Goal: Task Accomplishment & Management: Complete application form

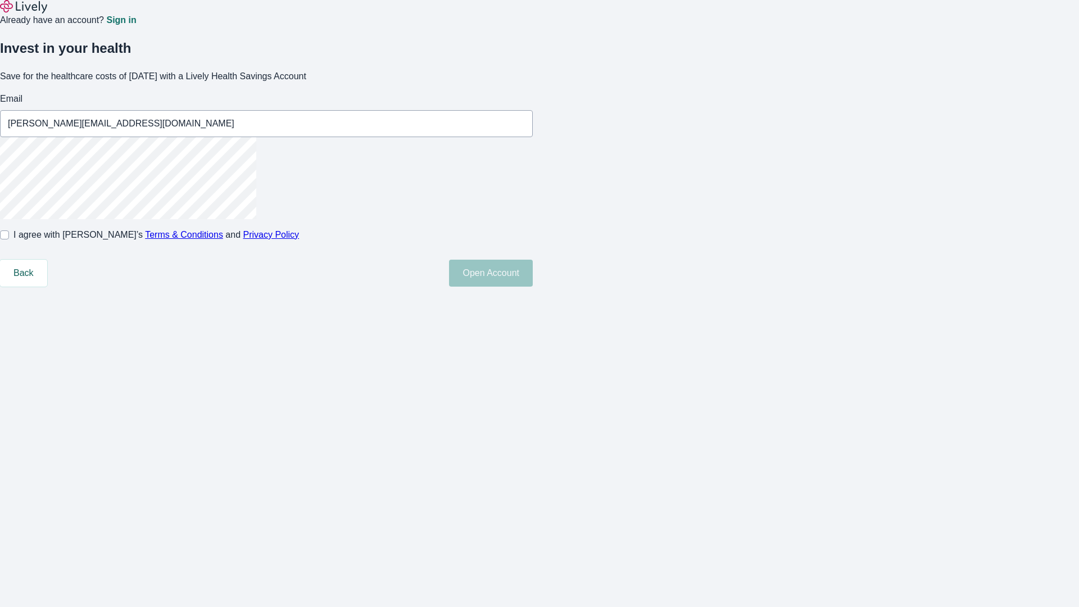
click at [9, 239] on input "I agree with Lively’s Terms & Conditions and Privacy Policy" at bounding box center [4, 234] width 9 height 9
checkbox input "true"
click at [533, 287] on button "Open Account" at bounding box center [491, 273] width 84 height 27
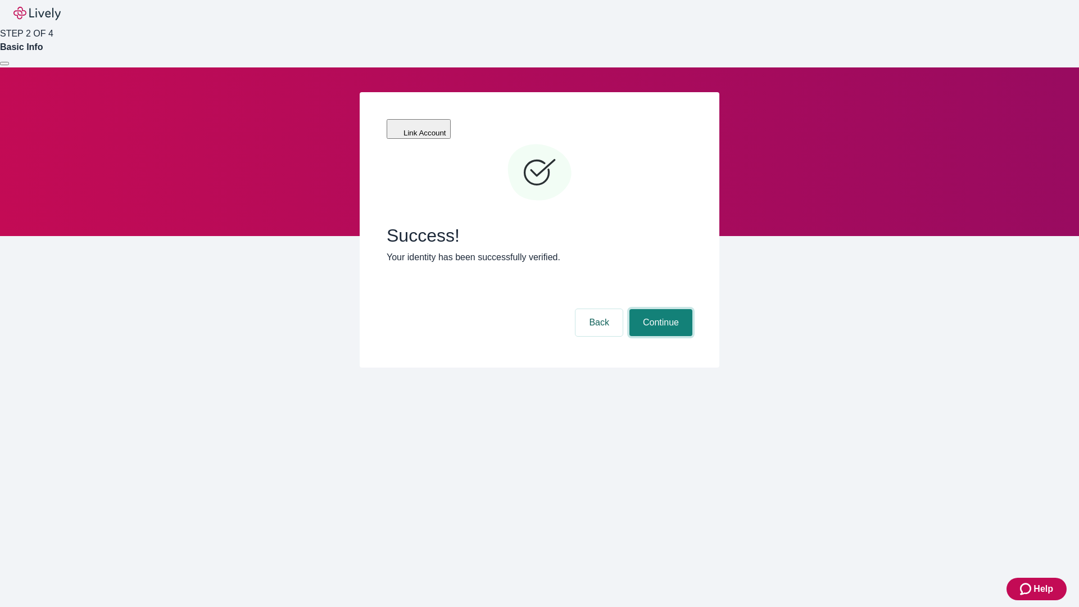
click at [659, 309] on button "Continue" at bounding box center [660, 322] width 63 height 27
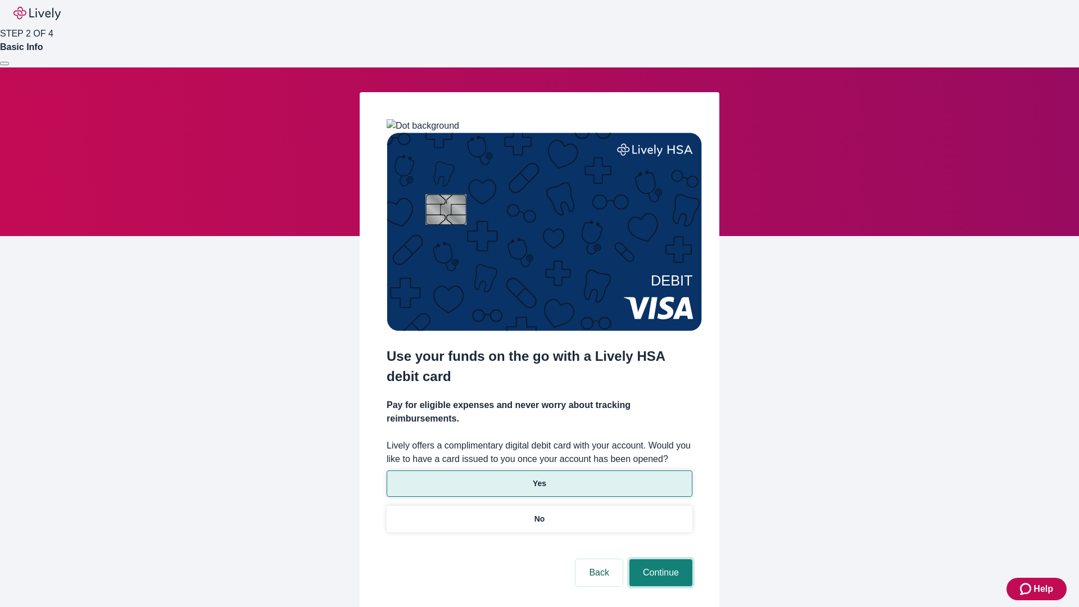
click at [659, 559] on button "Continue" at bounding box center [660, 572] width 63 height 27
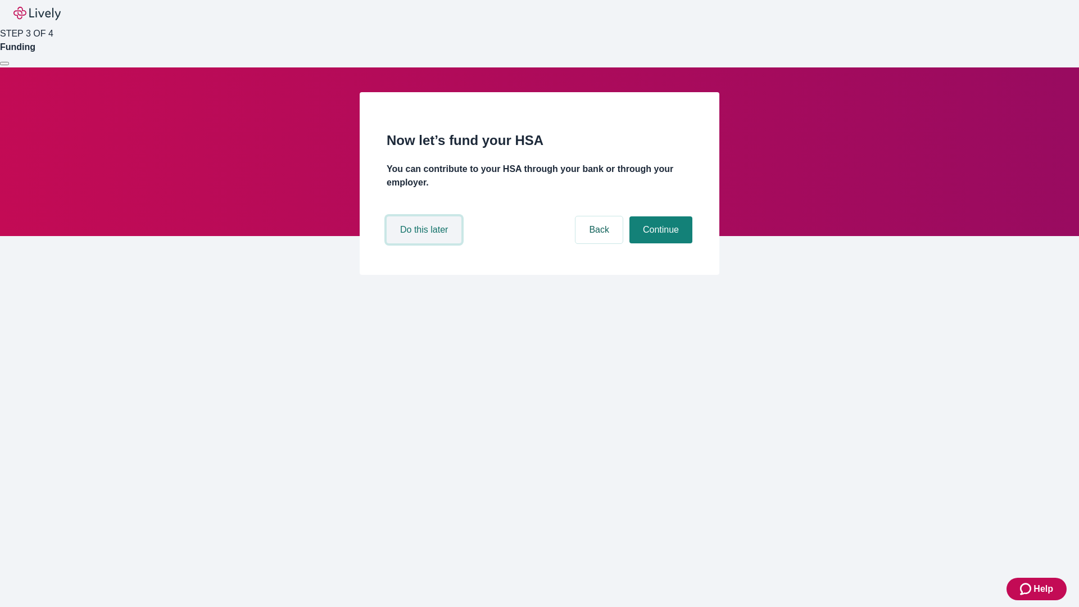
click at [425, 243] on button "Do this later" at bounding box center [424, 229] width 75 height 27
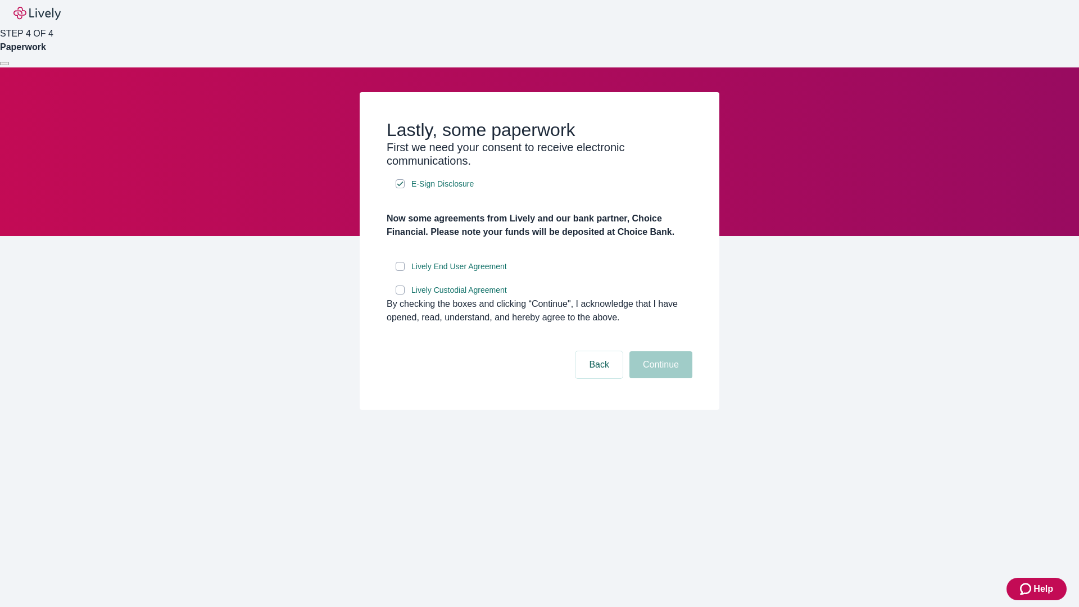
click at [400, 271] on input "Lively End User Agreement" at bounding box center [400, 266] width 9 height 9
checkbox input "true"
click at [400, 294] on input "Lively Custodial Agreement" at bounding box center [400, 289] width 9 height 9
checkbox input "true"
click at [659, 378] on button "Continue" at bounding box center [660, 364] width 63 height 27
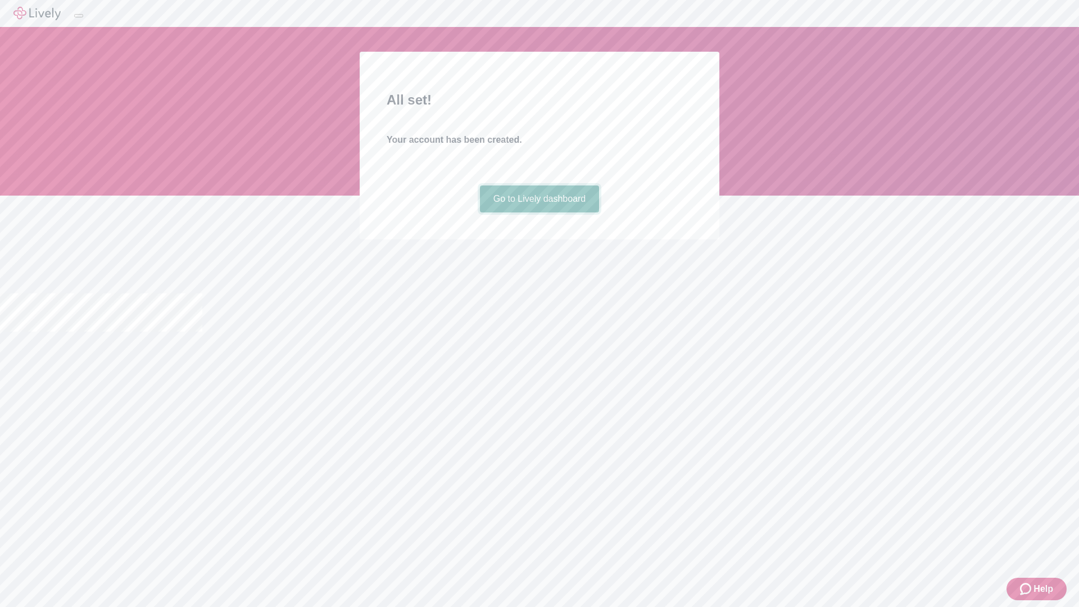
click at [539, 212] on link "Go to Lively dashboard" at bounding box center [540, 198] width 120 height 27
